Goal: Task Accomplishment & Management: Manage account settings

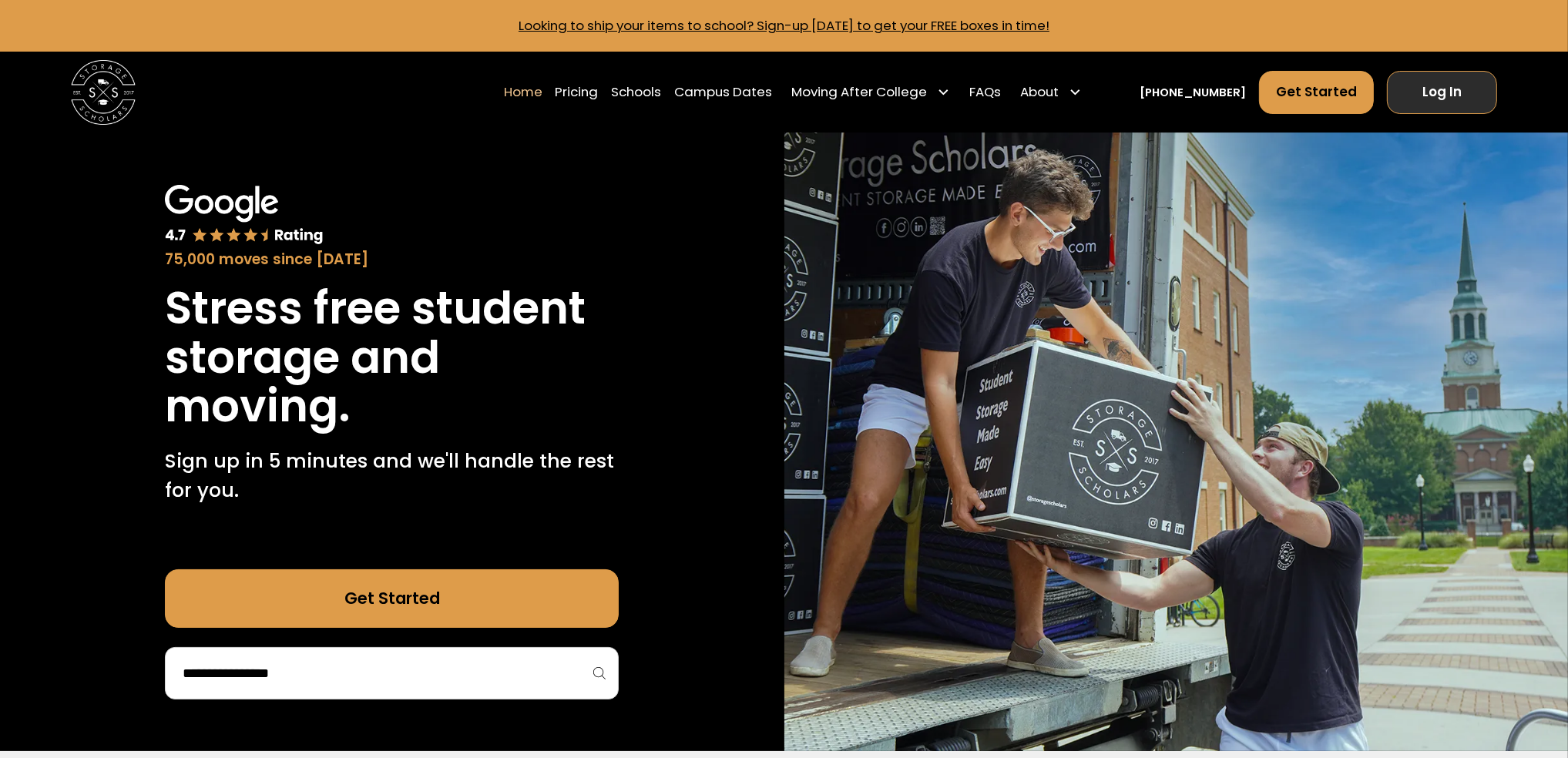
click at [1454, 105] on link "Log In" at bounding box center [1442, 93] width 110 height 44
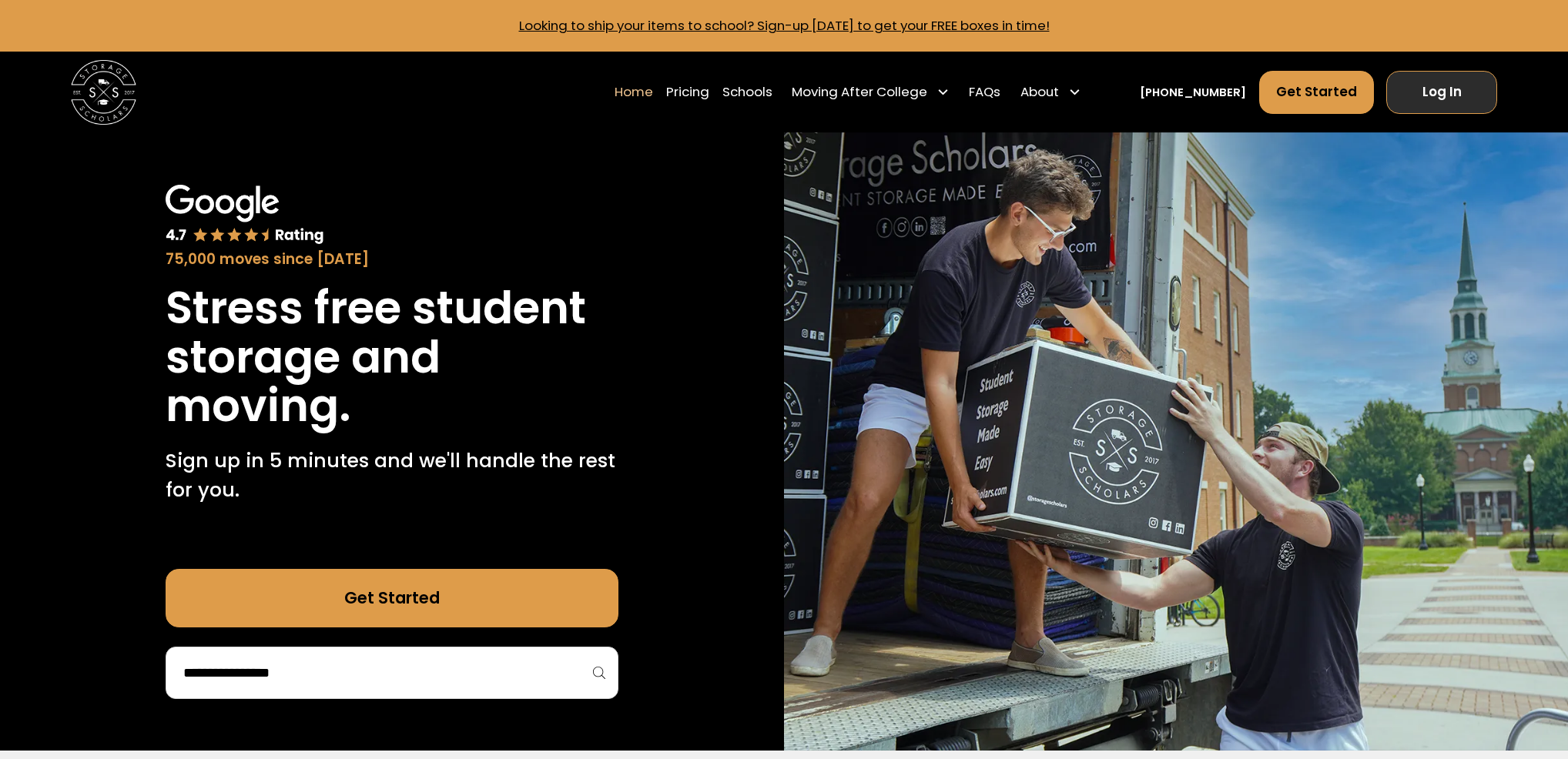
click at [1436, 97] on link "Log In" at bounding box center [1441, 93] width 110 height 44
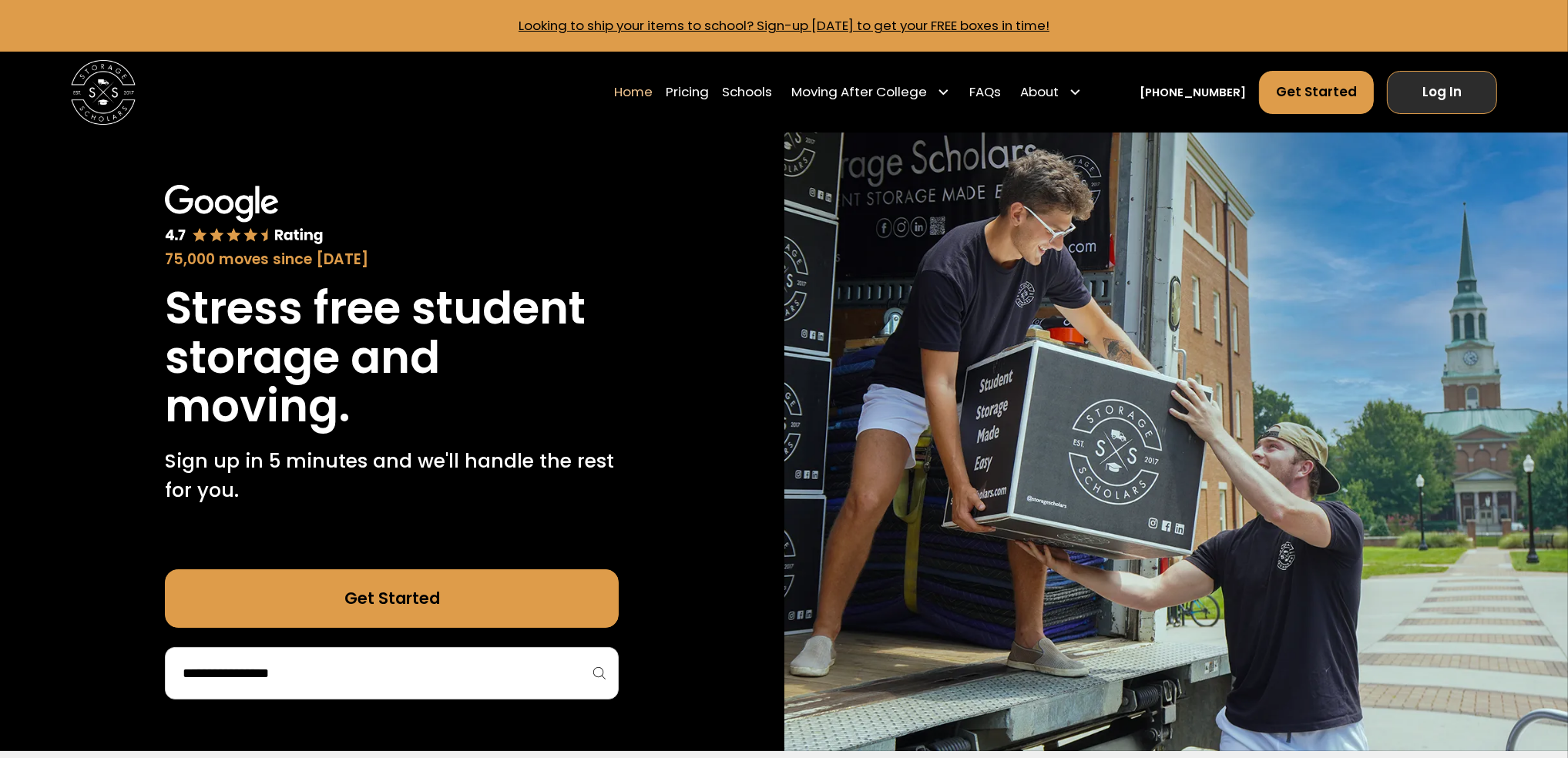
click at [1444, 101] on link "Log In" at bounding box center [1442, 93] width 110 height 44
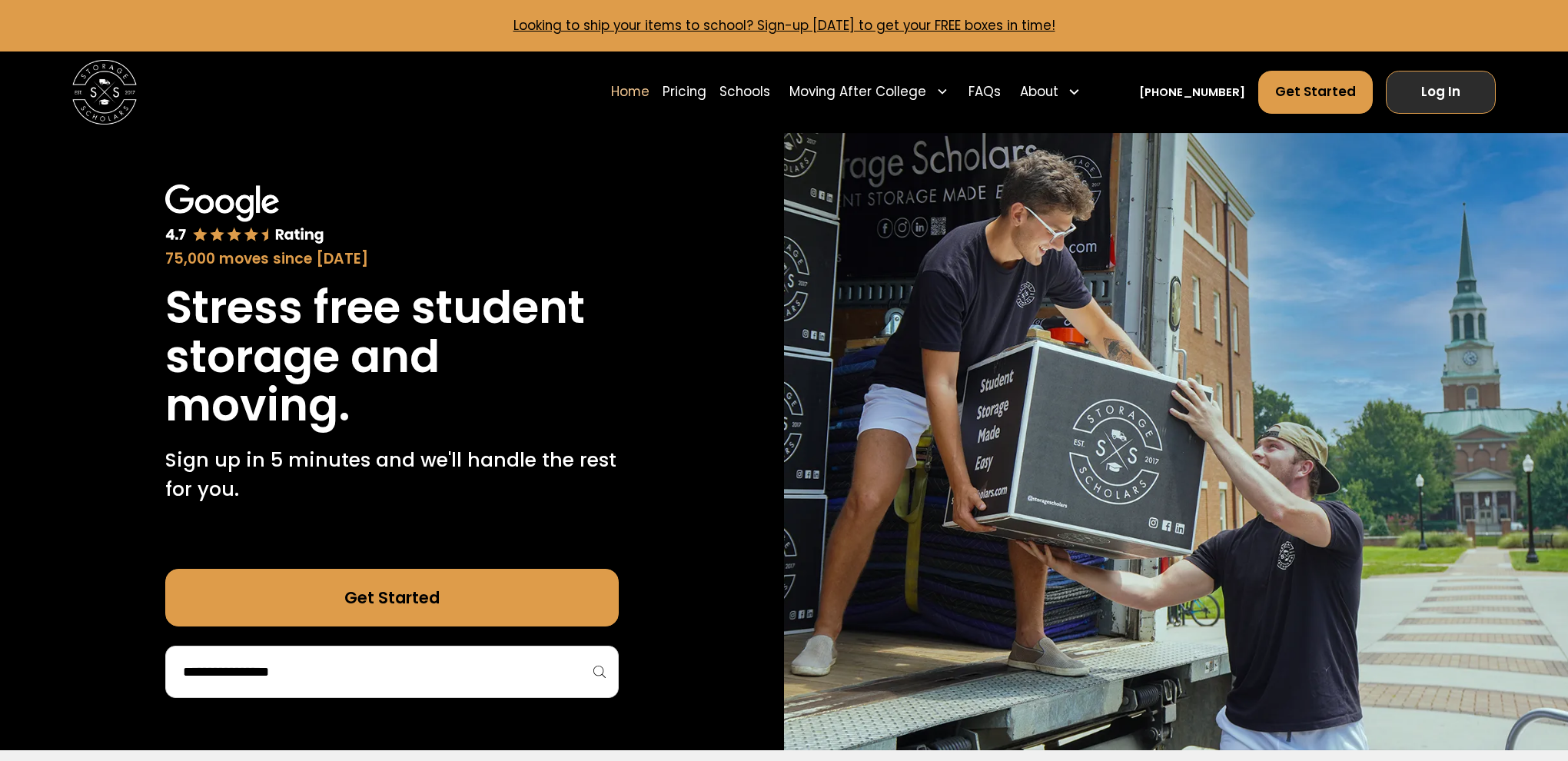
click at [1445, 97] on link "Log In" at bounding box center [1440, 93] width 110 height 44
